Goal: Check status: Check status

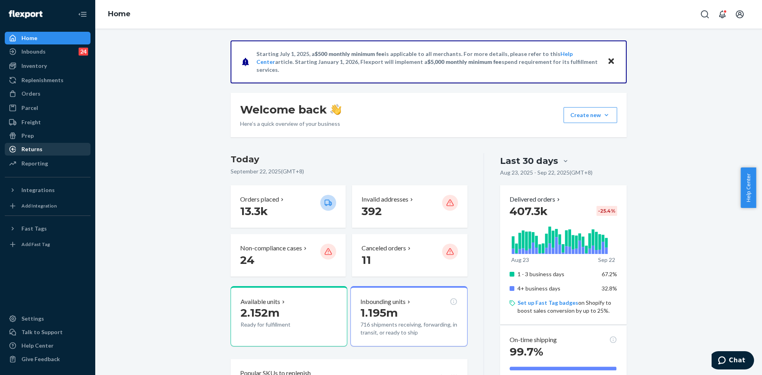
click at [28, 153] on div "Returns" at bounding box center [48, 149] width 84 height 11
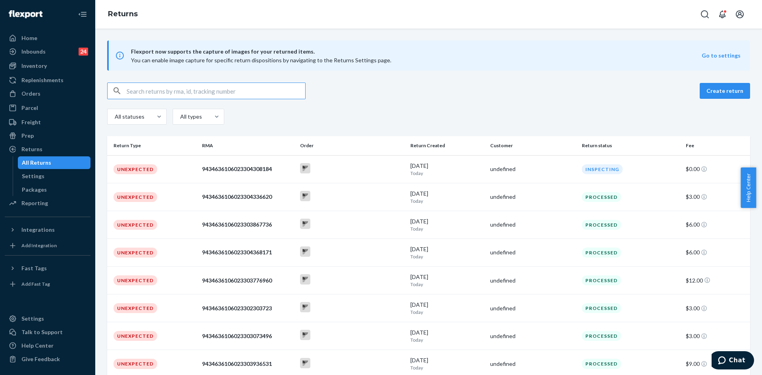
click at [196, 87] on input "text" at bounding box center [216, 91] width 179 height 16
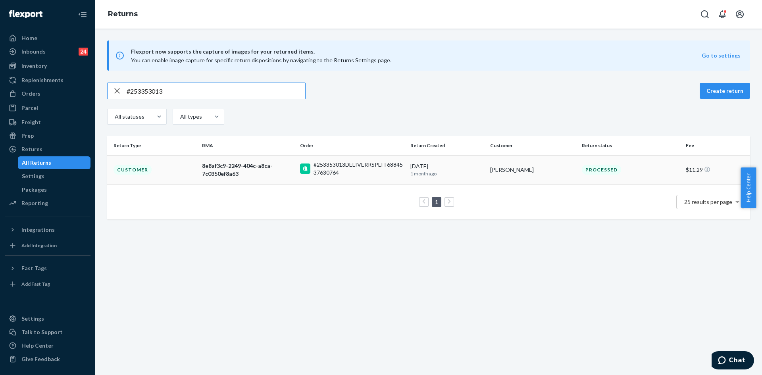
type input "#253353013"
click at [237, 168] on div "8e8af3c9-2249-404c-a8ca-7c0350ef8a63" at bounding box center [248, 170] width 92 height 16
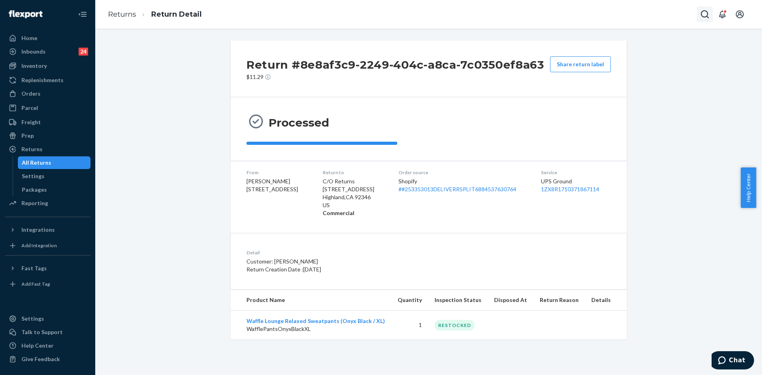
click at [704, 14] on icon "Open Search Box" at bounding box center [705, 15] width 10 height 10
type input "#253353013"
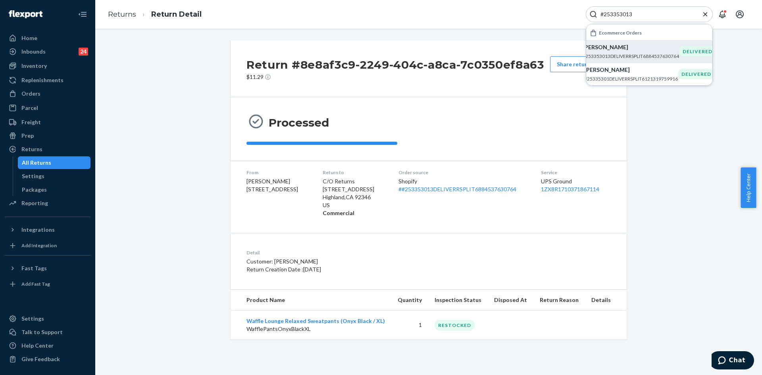
click at [625, 52] on div "[PERSON_NAME] #253353013DELIVERRSPLIT6884537630764" at bounding box center [631, 51] width 96 height 16
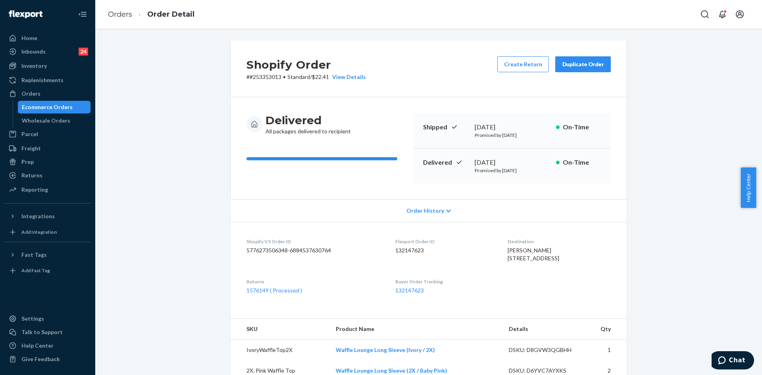
click at [576, 65] on div "Duplicate Order" at bounding box center [583, 64] width 42 height 8
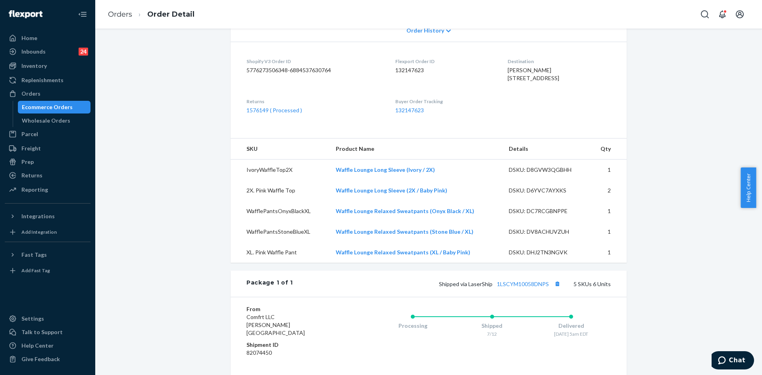
scroll to position [198, 0]
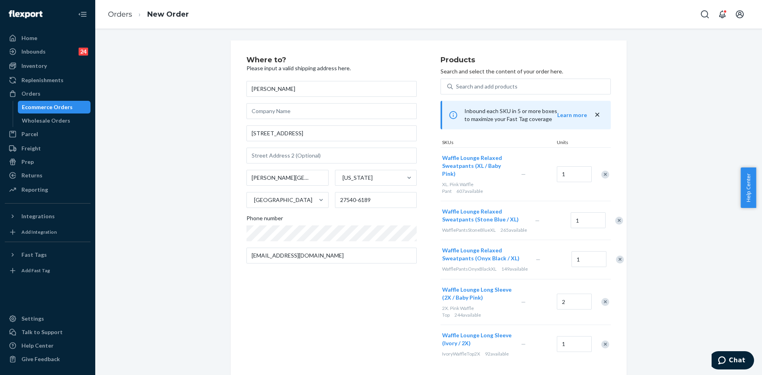
click at [603, 171] on div "Remove Item" at bounding box center [605, 175] width 8 height 8
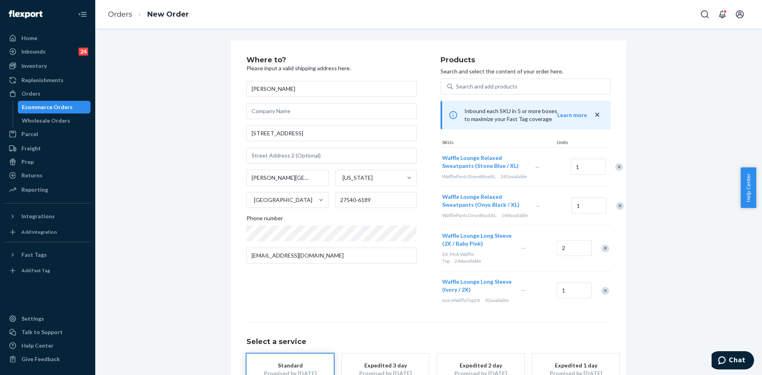
click at [615, 171] on div "Remove Item" at bounding box center [619, 167] width 8 height 8
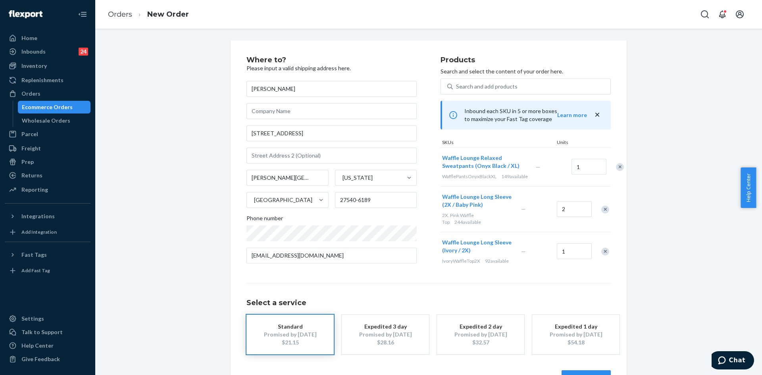
click at [602, 214] on div "Remove Item" at bounding box center [605, 210] width 8 height 8
click at [602, 210] on div "Remove Item" at bounding box center [605, 206] width 8 height 8
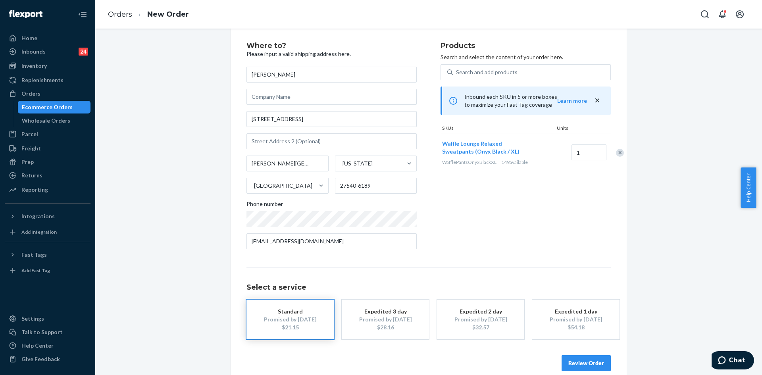
scroll to position [26, 0]
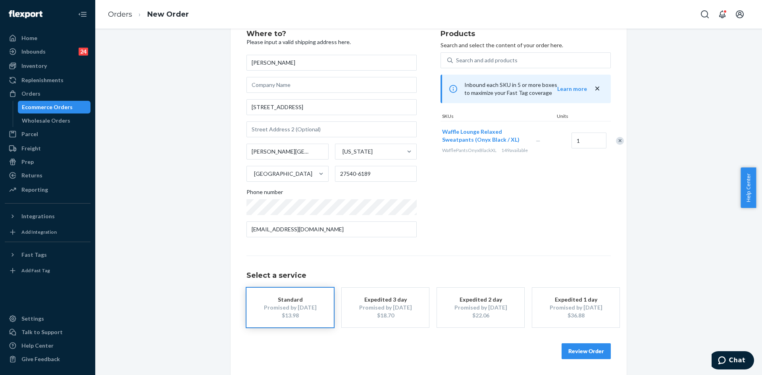
click at [575, 349] on button "Review Order" at bounding box center [586, 351] width 49 height 16
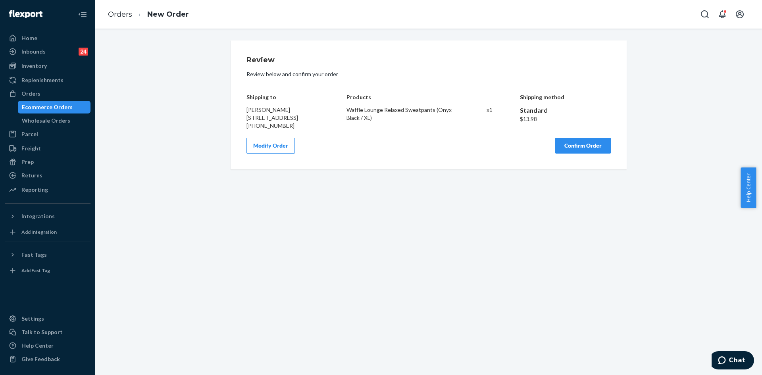
scroll to position [0, 0]
copy div "Waffle Lounge Relaxed Sweatpants (Onyx Black / XL)"
drag, startPoint x: 341, startPoint y: 111, endPoint x: 372, endPoint y: 119, distance: 32.0
click at [372, 119] on div "Shipping to [PERSON_NAME] [STREET_ADDRESS] [PHONE_NUMBER] Products Waffle Loung…" at bounding box center [428, 106] width 364 height 48
click at [567, 154] on button "Confirm Order" at bounding box center [583, 146] width 56 height 16
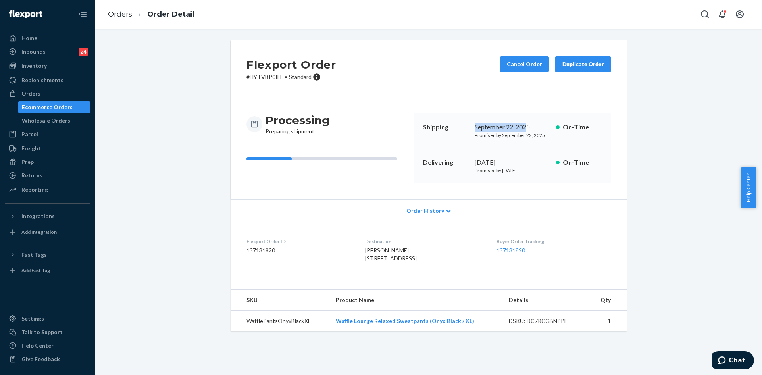
copy div "[DATE], 202"
copy div "September 22, 2025"
drag, startPoint x: 471, startPoint y: 125, endPoint x: 528, endPoint y: 128, distance: 56.8
click at [528, 128] on div "Shipping [DATE] Promised by [DATE] On-Time" at bounding box center [512, 130] width 197 height 35
click at [476, 130] on div "September 22, 2025" at bounding box center [512, 127] width 75 height 9
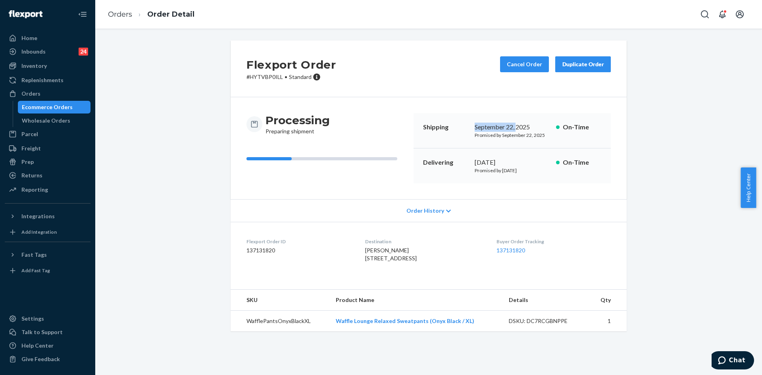
copy div "[DATE],"
copy div "September 22, 2025"
drag, startPoint x: 467, startPoint y: 125, endPoint x: 529, endPoint y: 126, distance: 61.9
click at [529, 126] on div "Shipping [DATE] Promised by [DATE] On-Time" at bounding box center [512, 130] width 197 height 35
copy div "[DATE]"
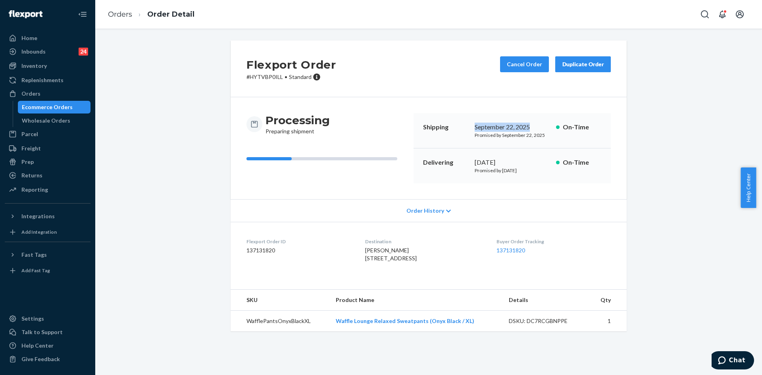
drag, startPoint x: 471, startPoint y: 163, endPoint x: 518, endPoint y: 162, distance: 47.6
click at [518, 162] on div "Delivering [DATE] Promised by [DATE] On-Time" at bounding box center [512, 165] width 197 height 35
copy link "137131820"
drag, startPoint x: 499, startPoint y: 248, endPoint x: 530, endPoint y: 248, distance: 30.6
click at [530, 248] on dl "Flexport Order ID 137131820 Destination [PERSON_NAME] [STREET_ADDRESS] US Buyer…" at bounding box center [429, 252] width 396 height 60
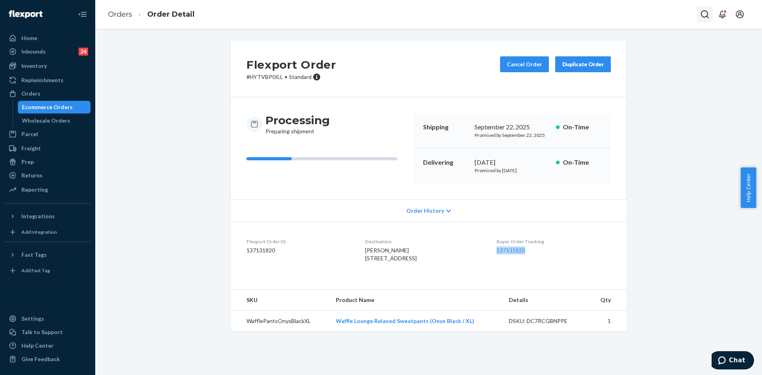
click at [705, 14] on icon "Open Search Box" at bounding box center [705, 15] width 10 height 10
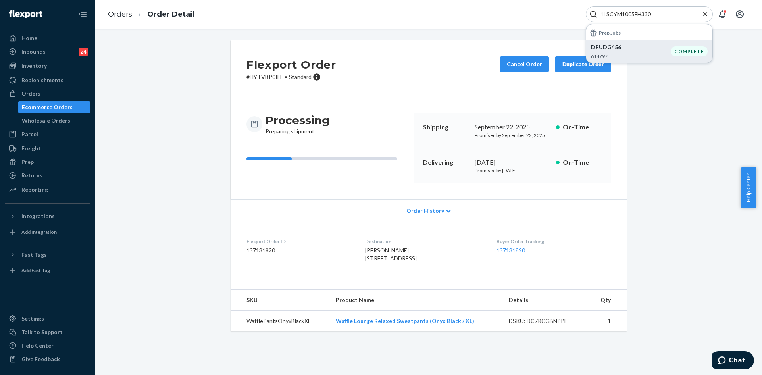
type input "1LSCYM1005FH330"
click at [617, 49] on p "DPUDG456" at bounding box center [631, 47] width 80 height 8
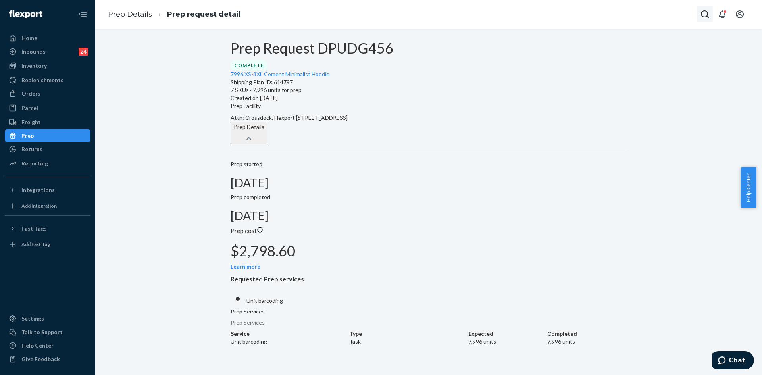
click at [705, 13] on icon "Open Search Box" at bounding box center [705, 15] width 10 height 10
drag, startPoint x: 632, startPoint y: 16, endPoint x: 672, endPoint y: 16, distance: 40.1
click at [672, 16] on input "#255167098 Complete" at bounding box center [646, 14] width 98 height 8
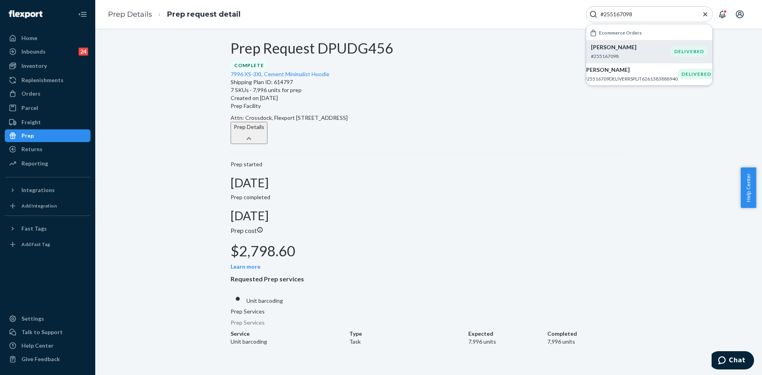
type input "#255167098"
click at [623, 52] on div "[PERSON_NAME] #255167098" at bounding box center [631, 51] width 80 height 16
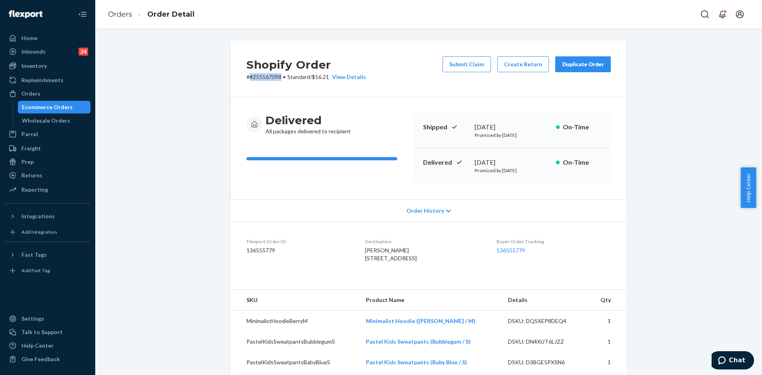
copy p "#255167098"
drag, startPoint x: 247, startPoint y: 76, endPoint x: 280, endPoint y: 74, distance: 33.0
click at [280, 74] on p "# #255167098 • Standard / $16.21 View Details" at bounding box center [305, 77] width 119 height 8
click at [50, 91] on div "Orders" at bounding box center [48, 93] width 84 height 11
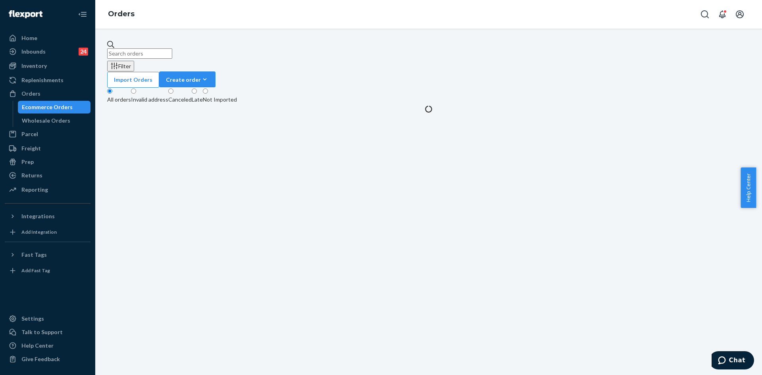
click at [172, 51] on input "text" at bounding box center [139, 53] width 65 height 10
paste input "#255167098"
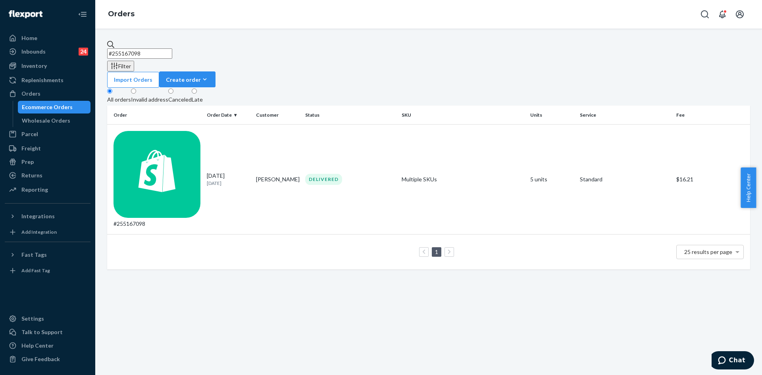
type input "#255167098"
click at [448, 250] on icon at bounding box center [449, 252] width 3 height 5
click at [364, 134] on td "DELIVERED" at bounding box center [350, 180] width 96 height 110
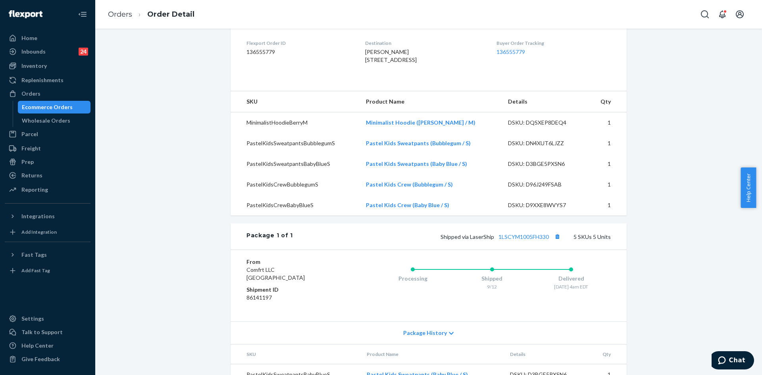
scroll to position [316, 0]
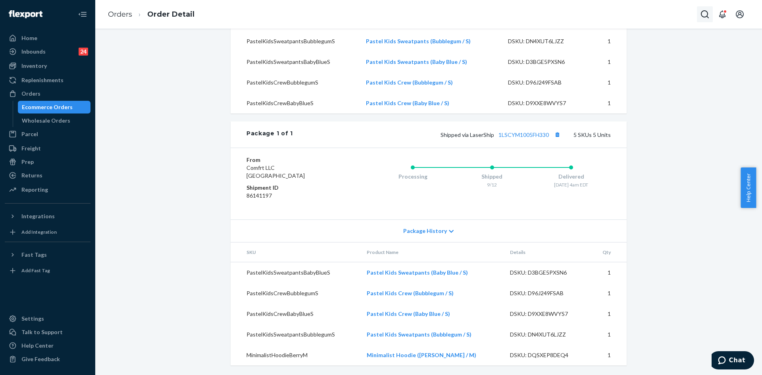
click at [699, 9] on button "Open Search Box" at bounding box center [705, 14] width 16 height 16
type input "#254299631"
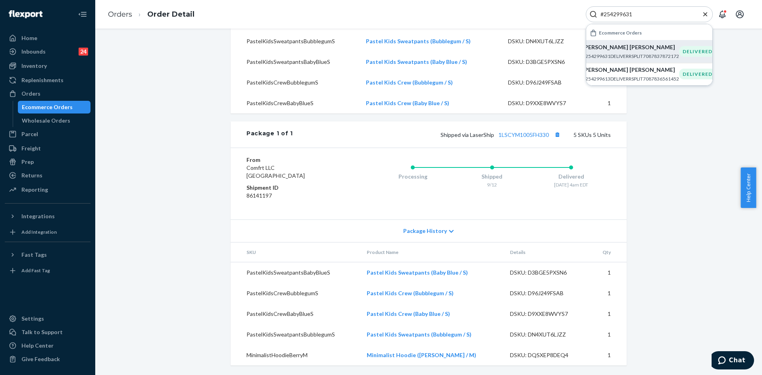
click at [596, 52] on div "[PERSON_NAME] [PERSON_NAME] #254299631DELIVERRSPLIT7087837872172" at bounding box center [631, 51] width 96 height 16
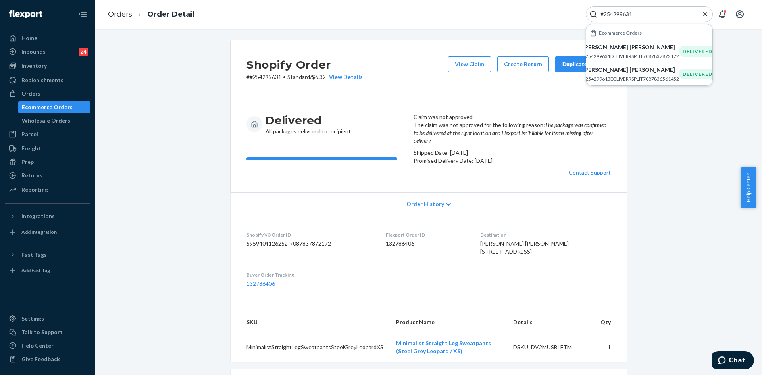
click at [705, 16] on icon "Close Search" at bounding box center [705, 14] width 8 height 8
